Goal: Obtain resource: Obtain resource

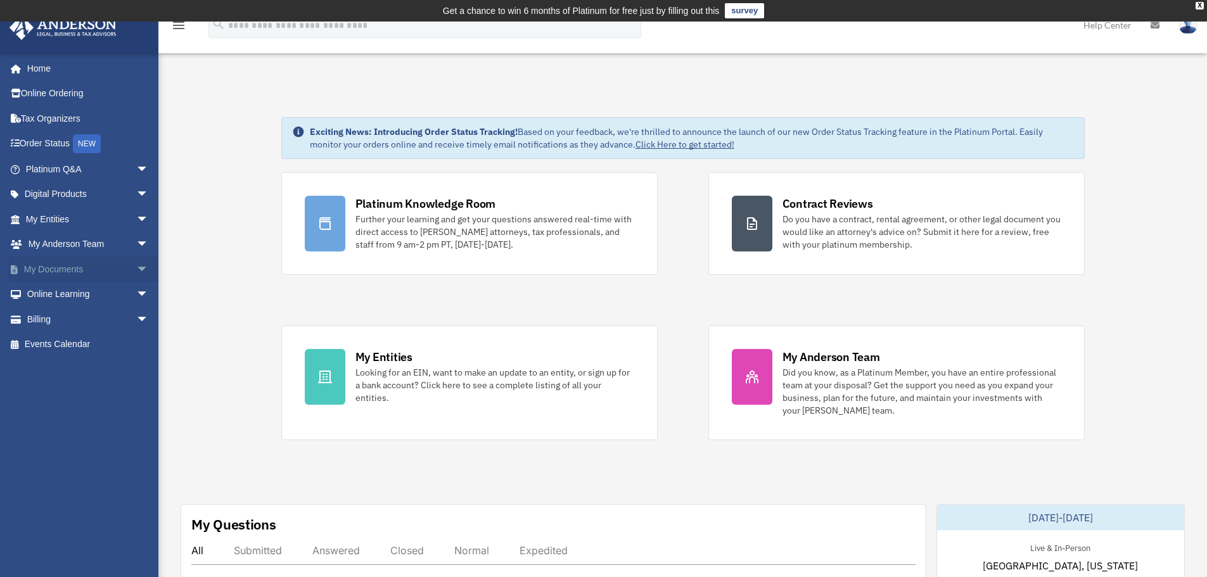
click at [136, 270] on span "arrow_drop_down" at bounding box center [148, 270] width 25 height 26
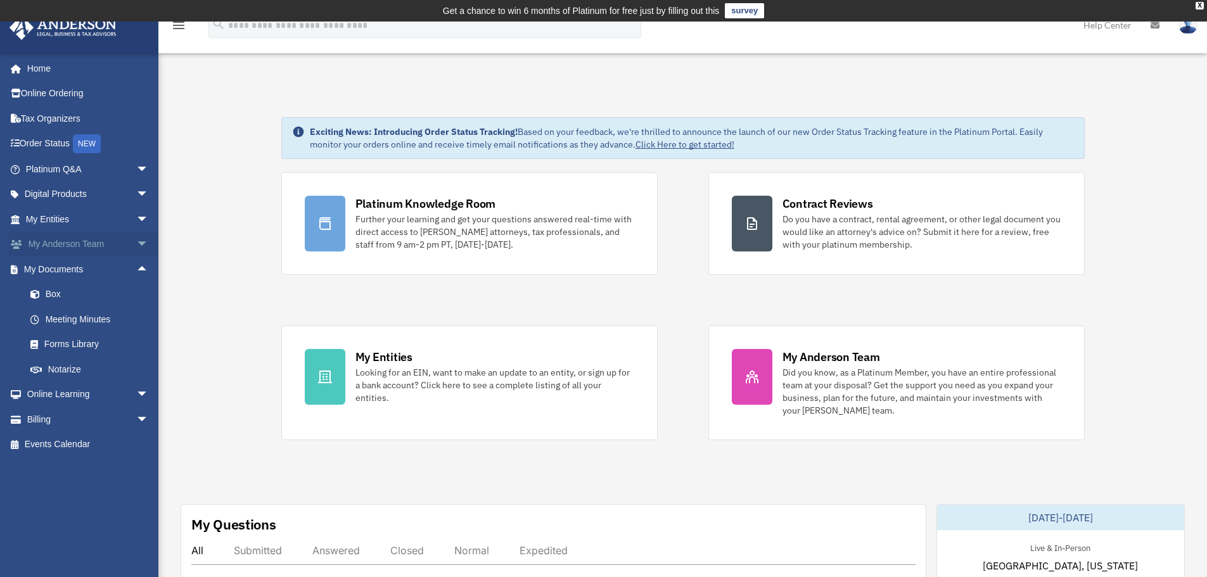
click at [136, 245] on span "arrow_drop_down" at bounding box center [148, 245] width 25 height 26
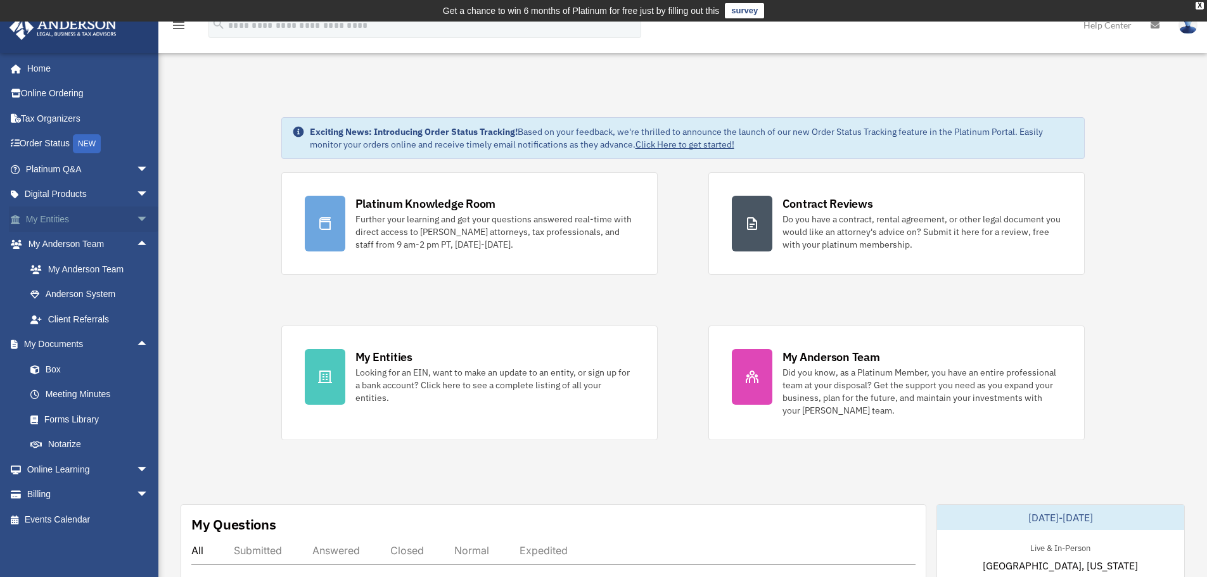
click at [136, 227] on span "arrow_drop_down" at bounding box center [148, 220] width 25 height 26
click at [136, 494] on span "arrow_drop_up" at bounding box center [148, 495] width 25 height 26
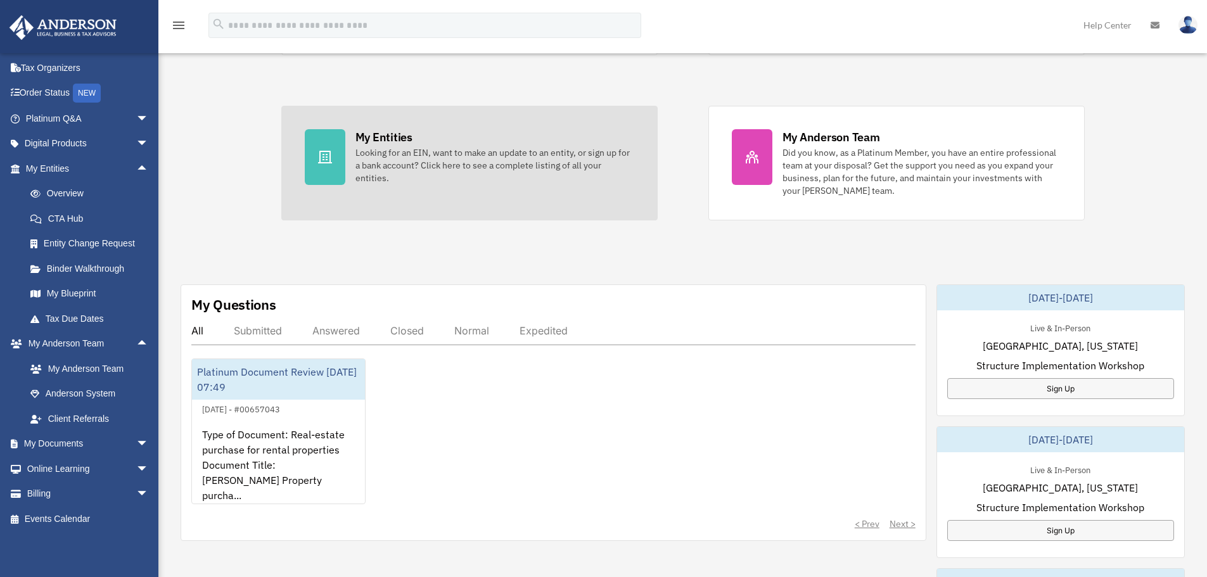
scroll to position [253, 0]
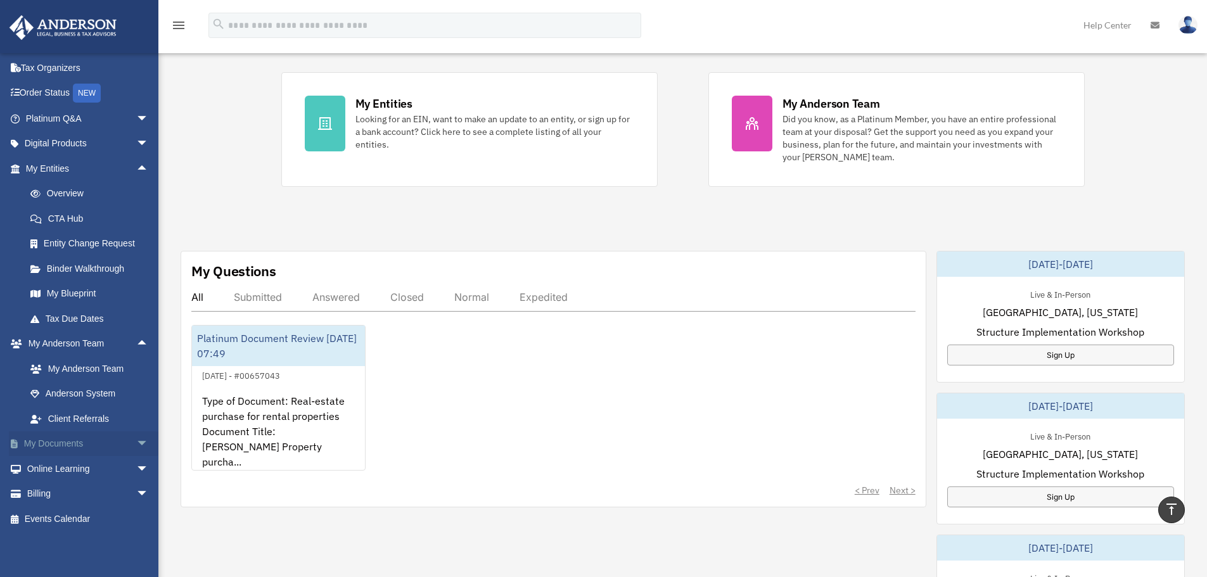
click at [136, 452] on span "arrow_drop_down" at bounding box center [148, 444] width 25 height 26
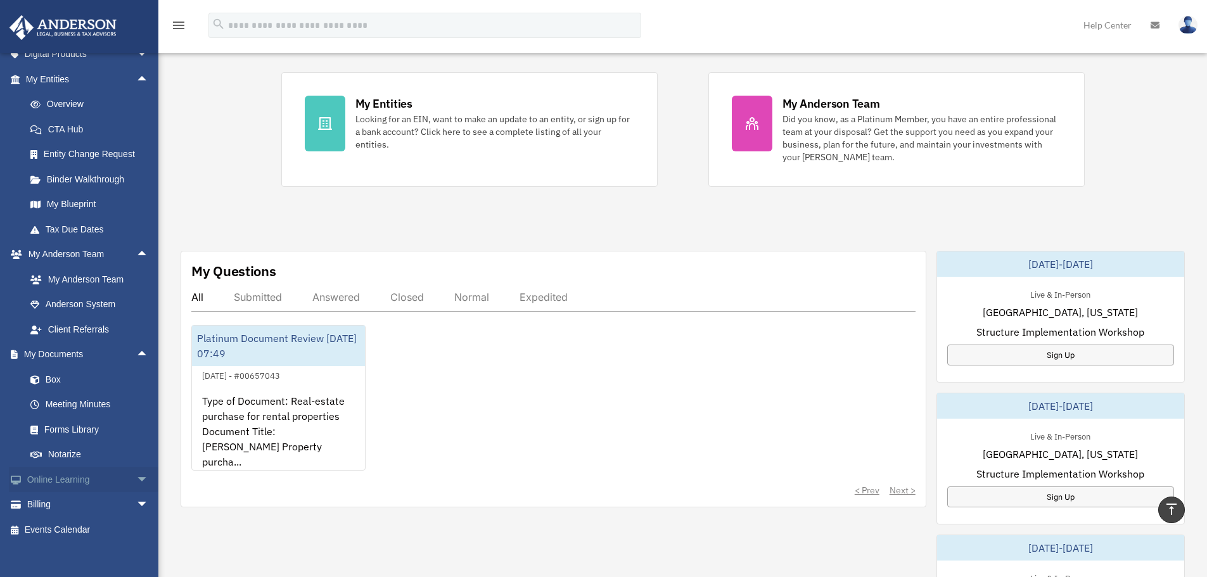
scroll to position [151, 0]
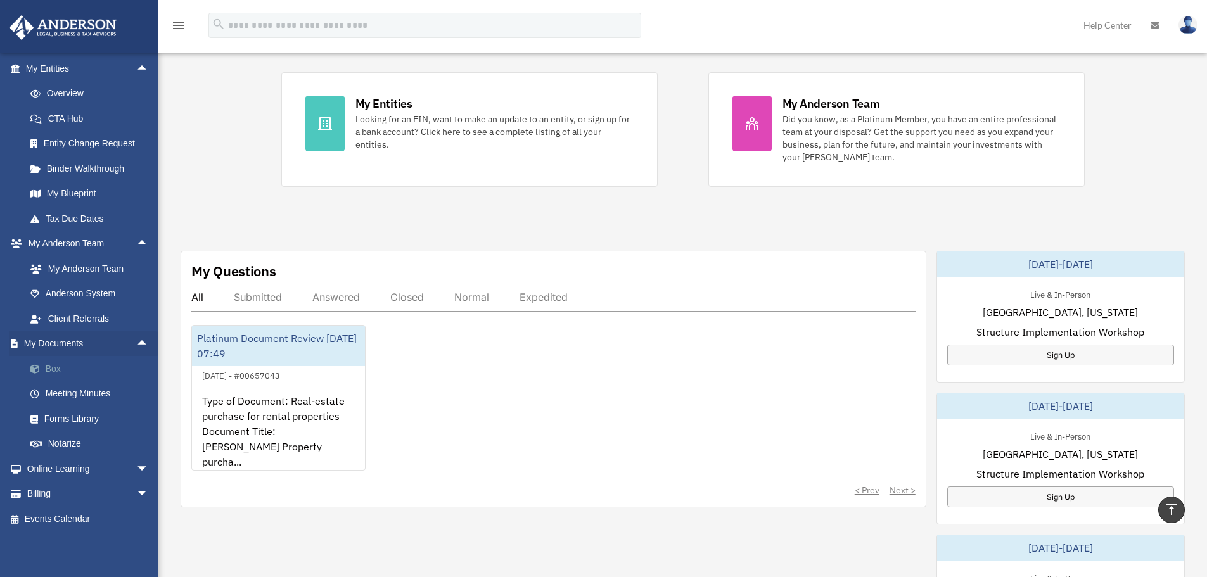
click at [53, 375] on link "Box" at bounding box center [93, 368] width 150 height 25
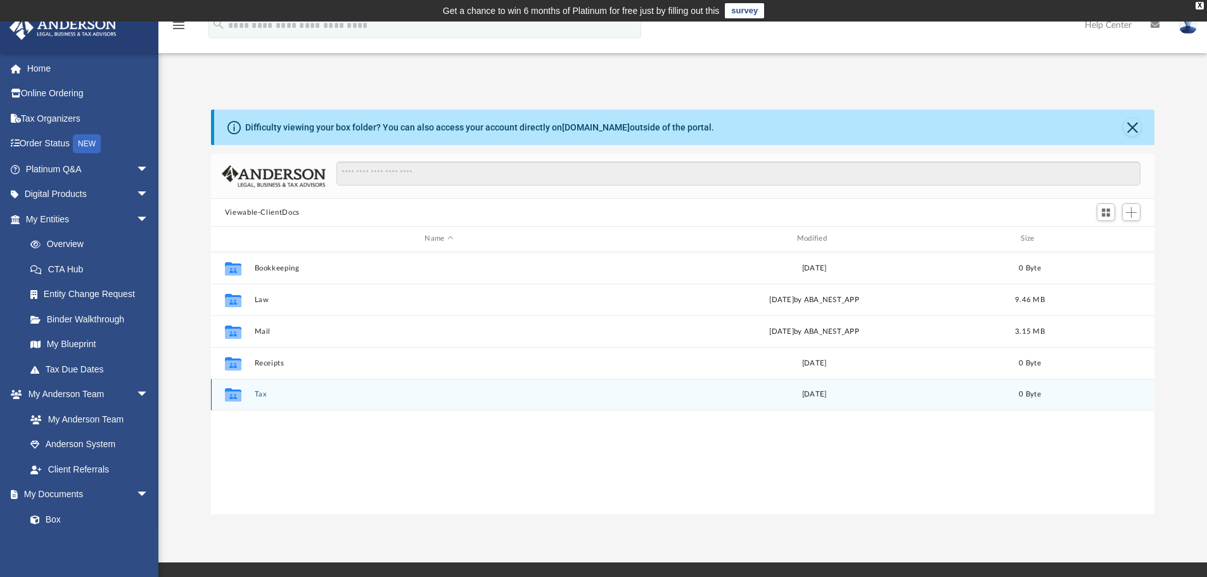
scroll to position [279, 934]
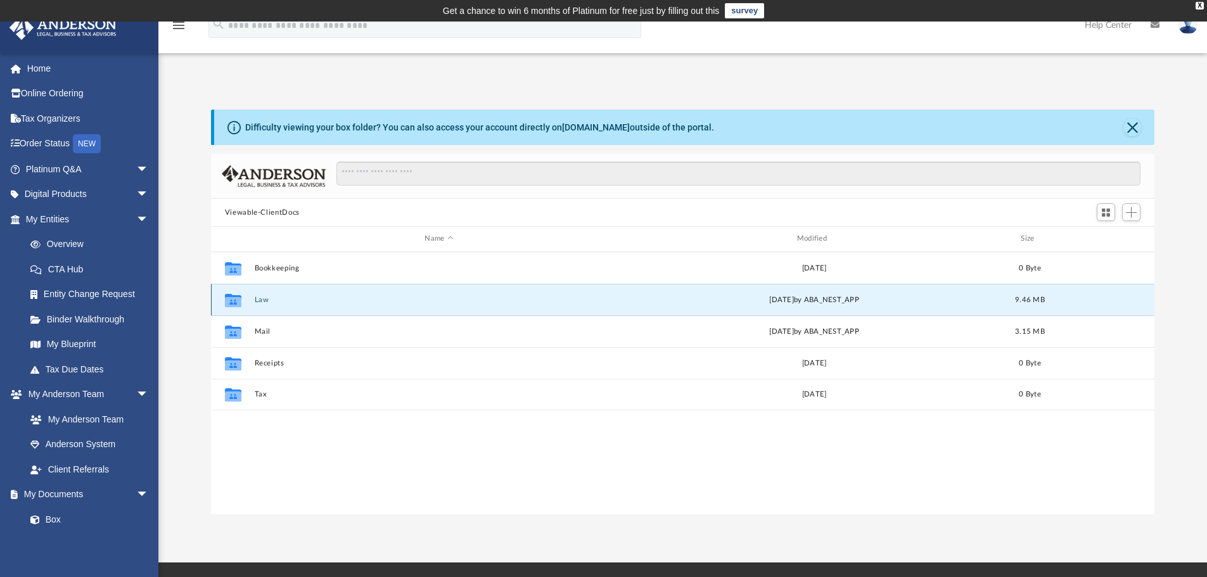
click at [262, 296] on button "Law" at bounding box center [438, 300] width 369 height 8
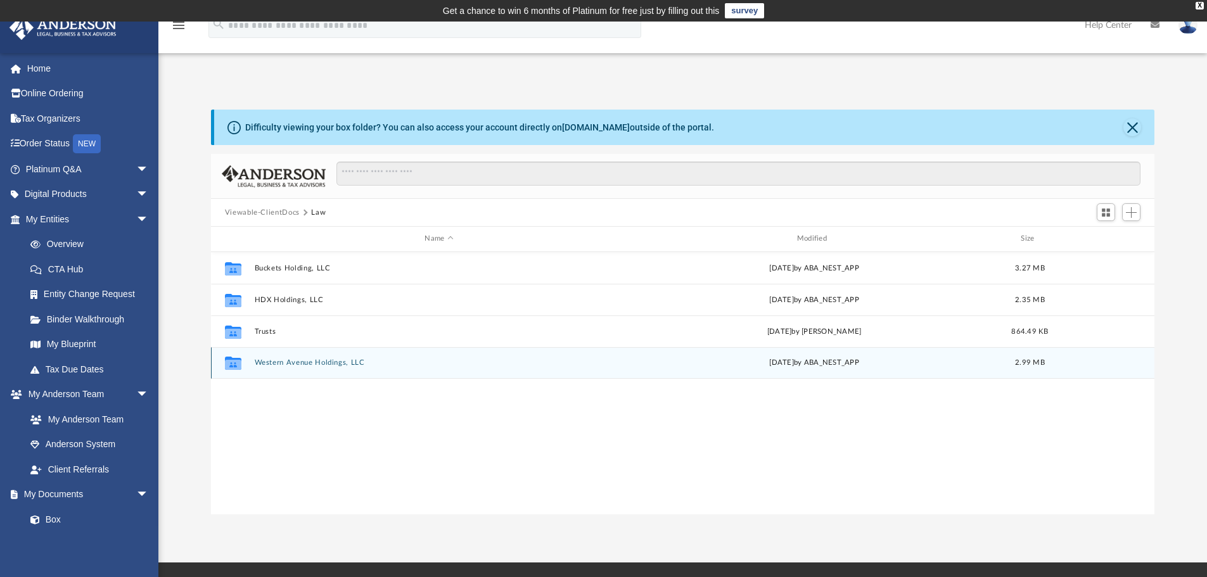
click at [293, 366] on button "Western Avenue Holdings, LLC" at bounding box center [438, 363] width 369 height 8
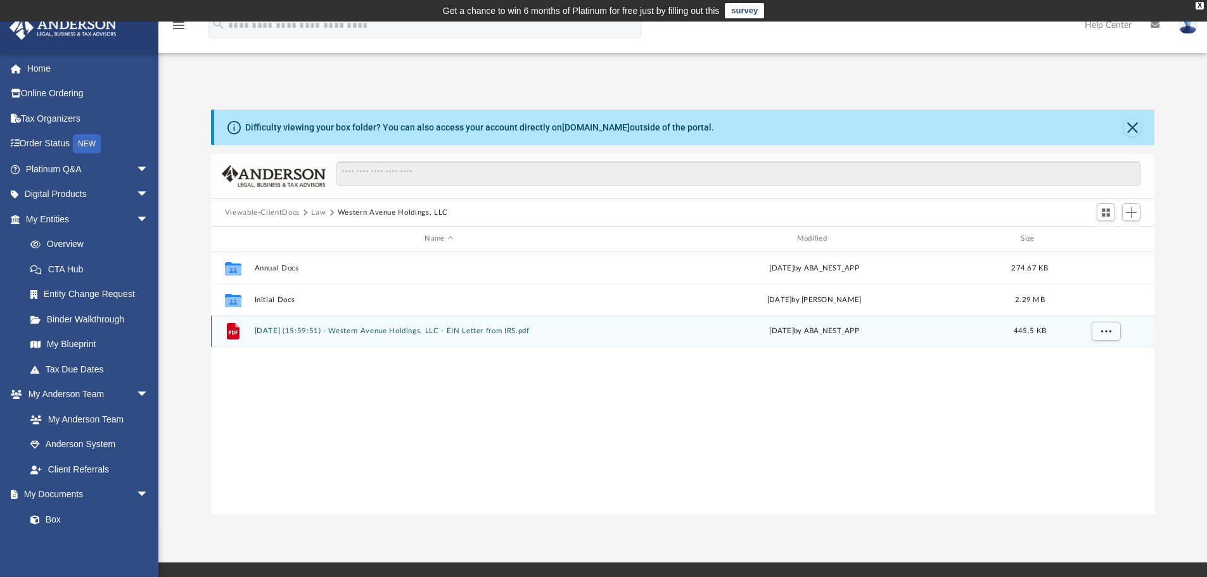
click at [288, 334] on button "[DATE] (15:59:51) - Western Avenue Holdings, LLC - EIN Letter from IRS.pdf" at bounding box center [438, 331] width 369 height 8
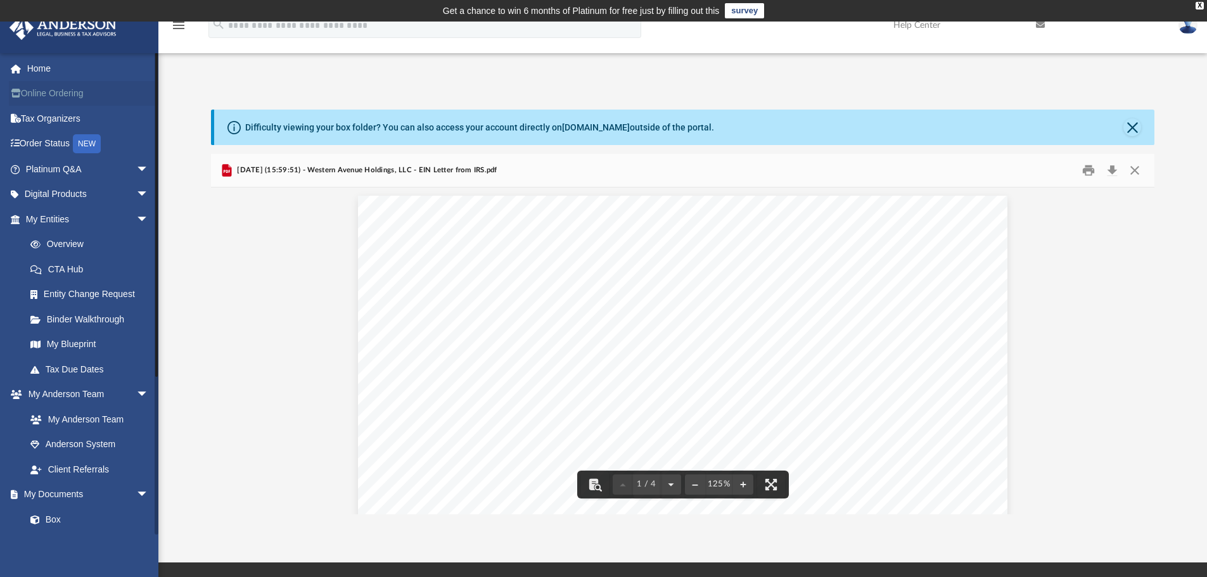
scroll to position [0, 0]
click at [1139, 169] on button "Close" at bounding box center [1134, 171] width 23 height 20
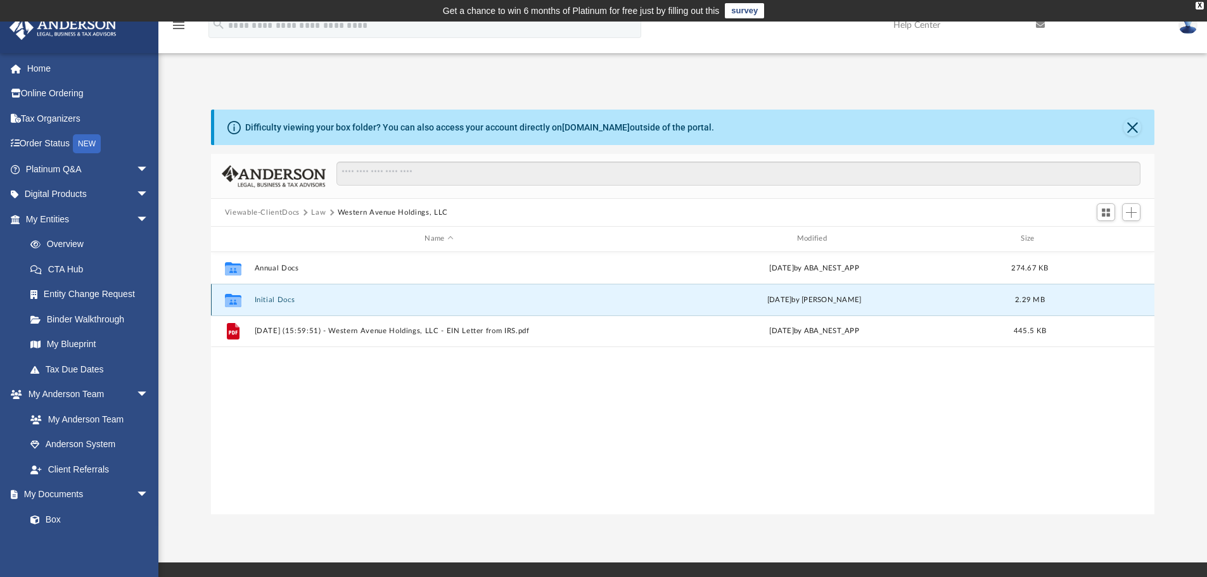
click at [282, 298] on button "Initial Docs" at bounding box center [438, 300] width 369 height 8
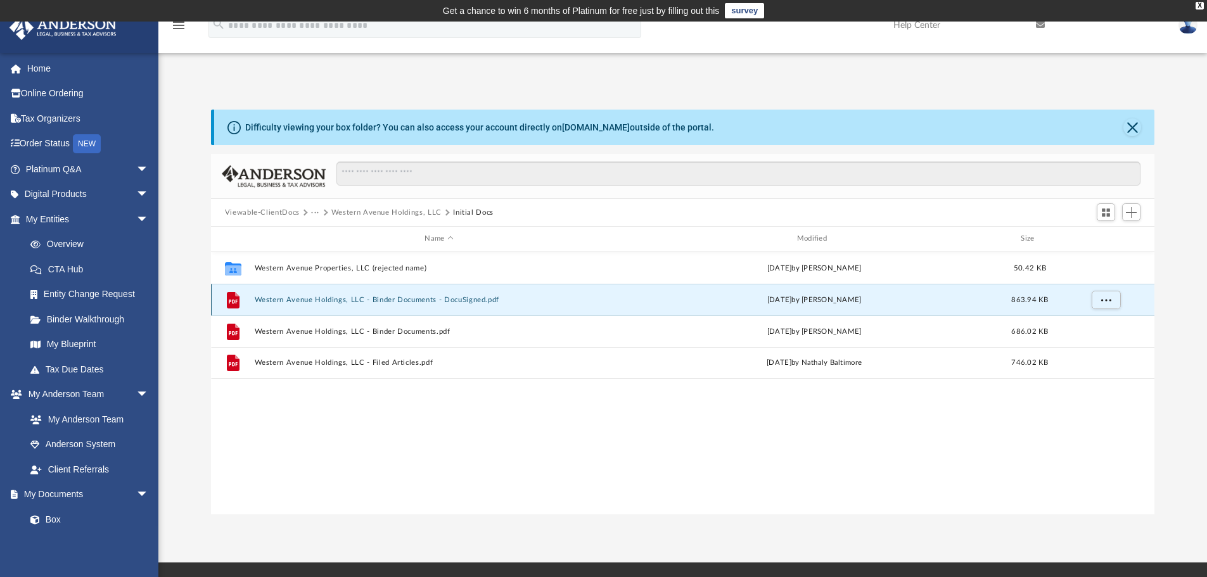
click at [312, 296] on button "Western Avenue Holdings, LLC - Binder Documents - DocuSigned.pdf" at bounding box center [438, 300] width 369 height 8
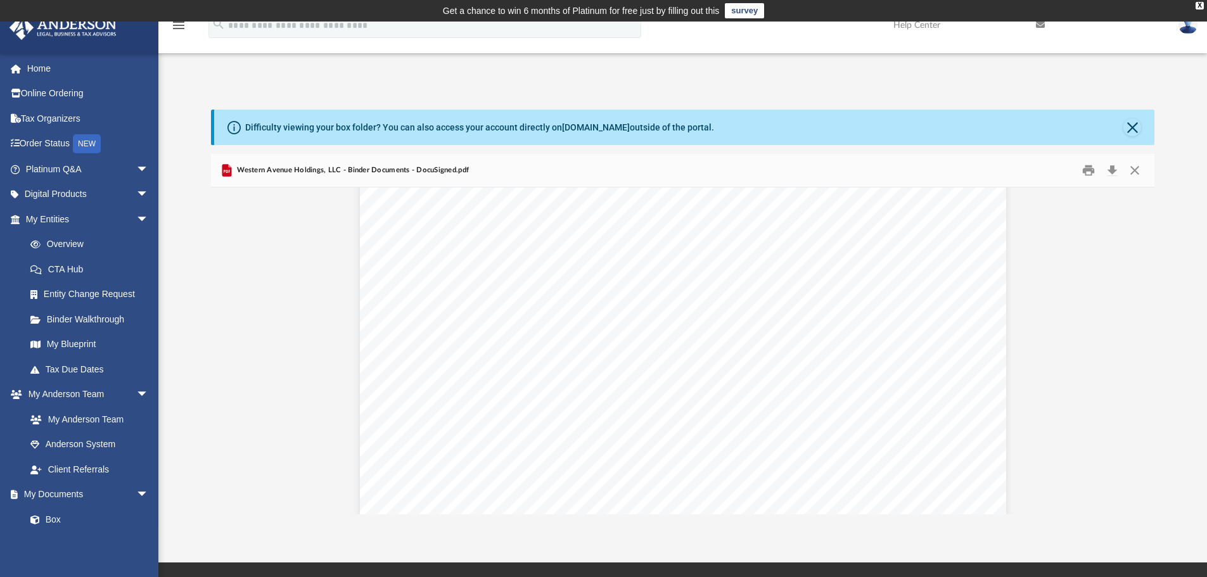
scroll to position [2661, 0]
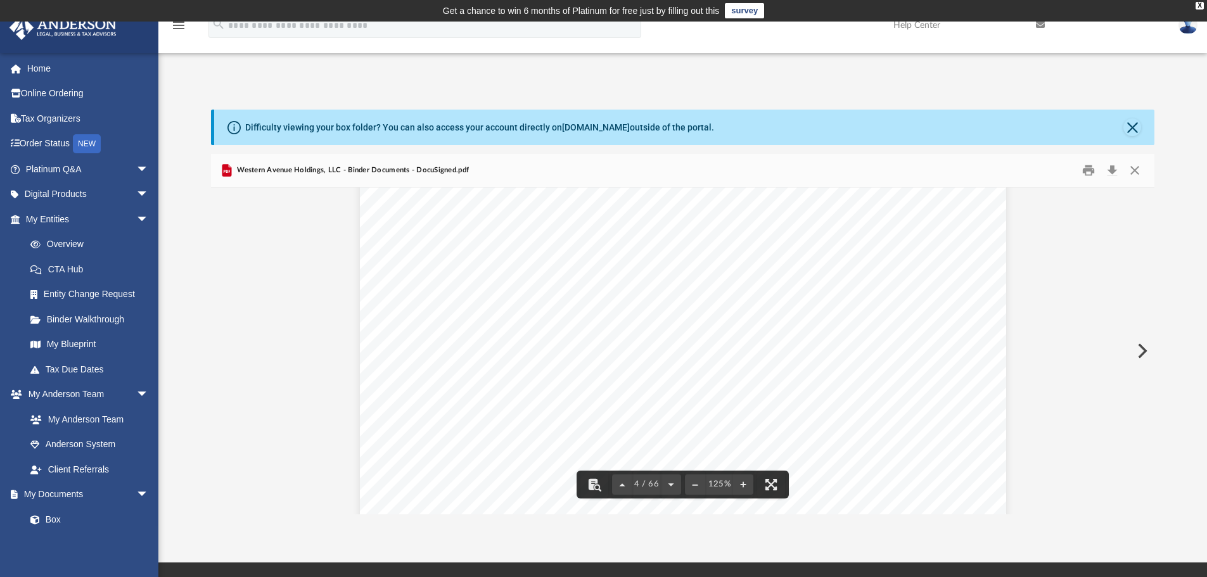
drag, startPoint x: 621, startPoint y: 403, endPoint x: 912, endPoint y: 404, distance: 290.1
click at [900, 404] on span "[STREET_ADDRESS][PERSON_NAME][US_STATE]" at bounding box center [763, 403] width 274 height 13
click at [626, 406] on span "[STREET_ADDRESS][PERSON_NAME][US_STATE]" at bounding box center [763, 403] width 274 height 13
drag, startPoint x: 620, startPoint y: 405, endPoint x: 777, endPoint y: 405, distance: 157.1
click at [777, 405] on div "Overview of Western Avenue Holdings, LLC Entity Formation Information State of …" at bounding box center [683, 520] width 646 height 836
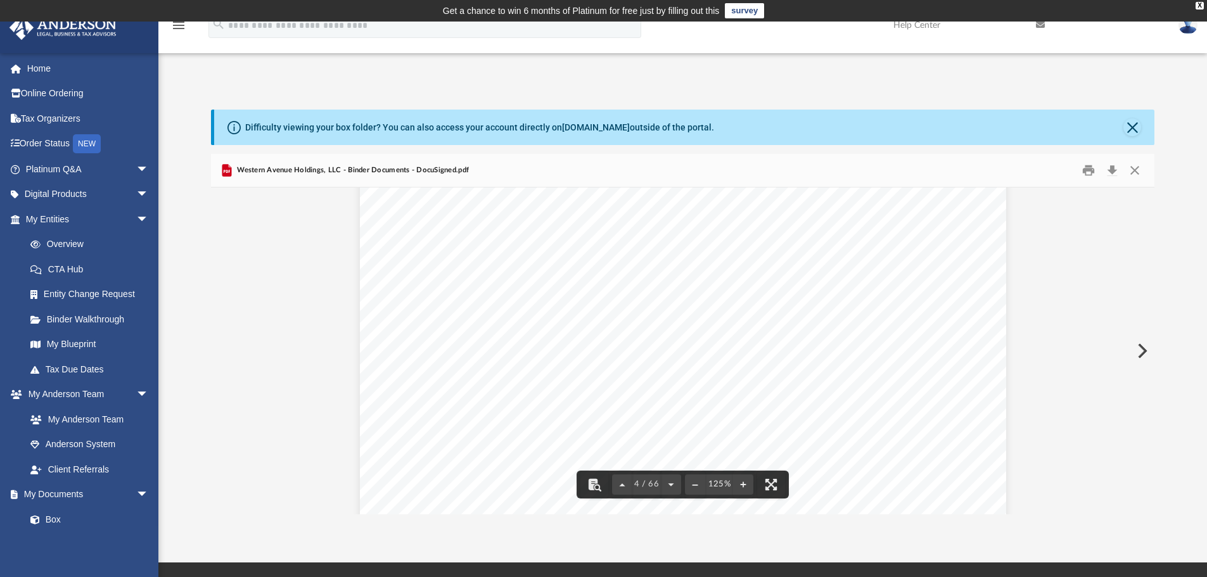
drag, startPoint x: 621, startPoint y: 404, endPoint x: 914, endPoint y: 403, distance: 292.0
click at [900, 403] on span "[STREET_ADDRESS][PERSON_NAME][US_STATE]" at bounding box center [763, 403] width 274 height 13
click at [880, 295] on div "Overview of Western Avenue Holdings, LLC Entity Formation Information State of …" at bounding box center [683, 520] width 646 height 836
click at [959, 407] on div "Overview of Western Avenue Holdings, LLC Entity Formation Information State of …" at bounding box center [683, 520] width 646 height 836
click at [900, 409] on span "[STREET_ADDRESS][PERSON_NAME][US_STATE]" at bounding box center [763, 403] width 274 height 13
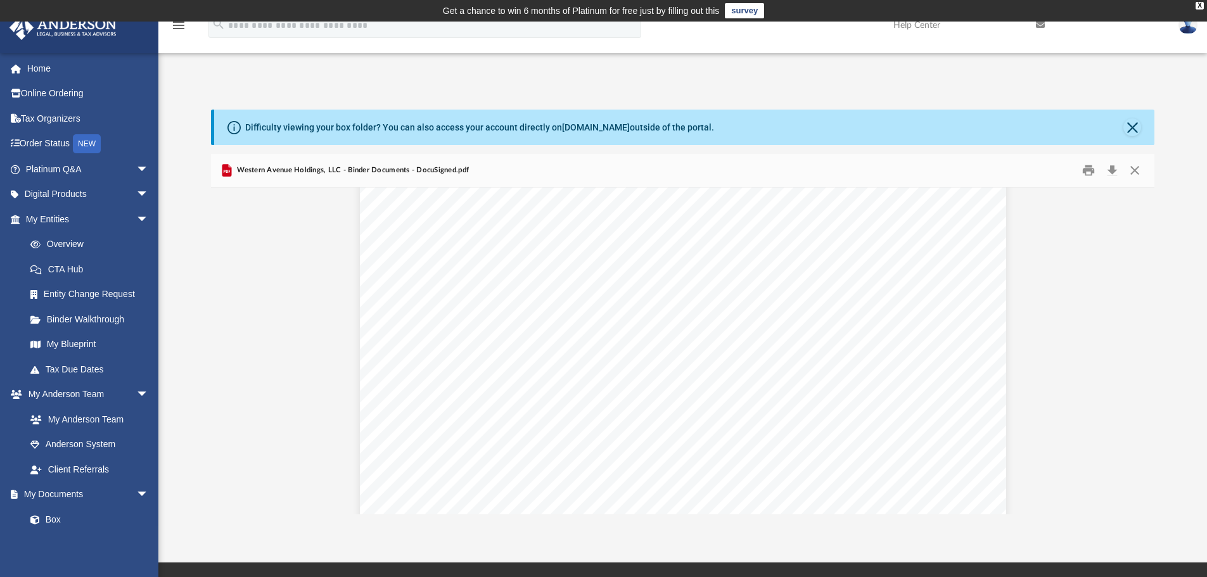
scroll to position [2977, 0]
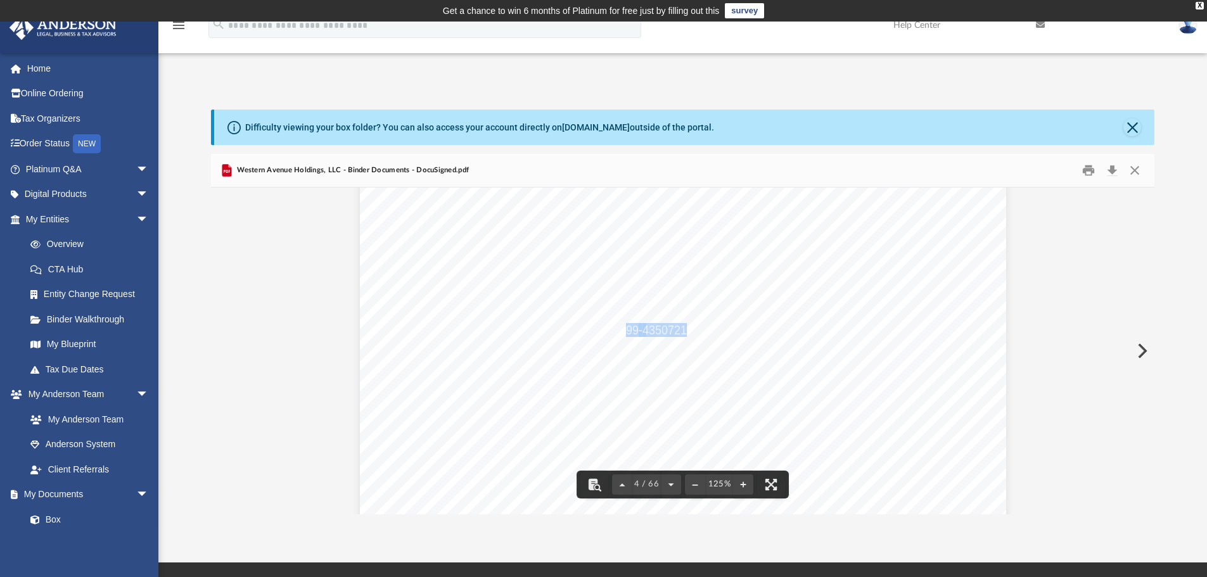
drag, startPoint x: 680, startPoint y: 327, endPoint x: 623, endPoint y: 323, distance: 57.8
